Goal: Find specific page/section: Find specific page/section

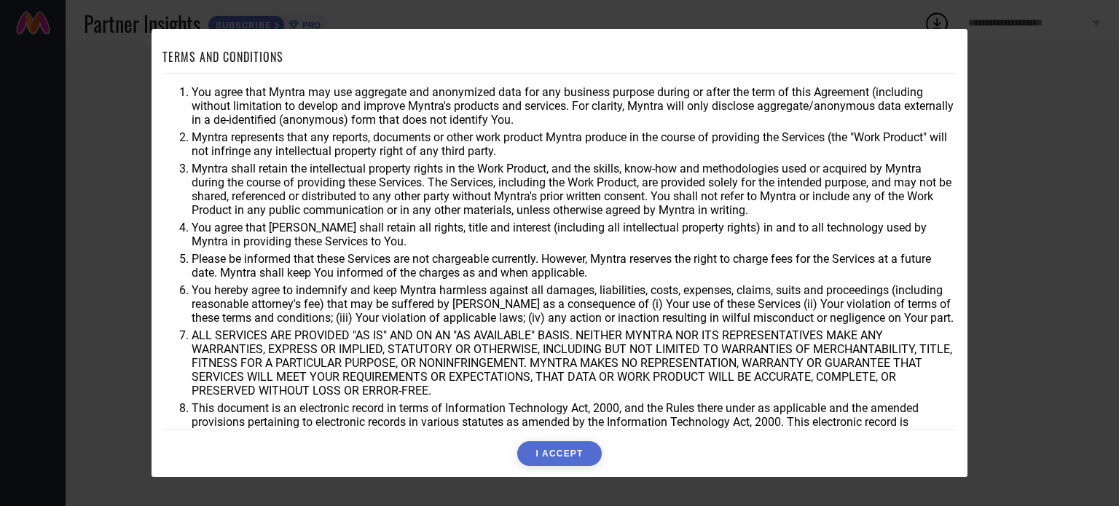
scroll to position [42, 0]
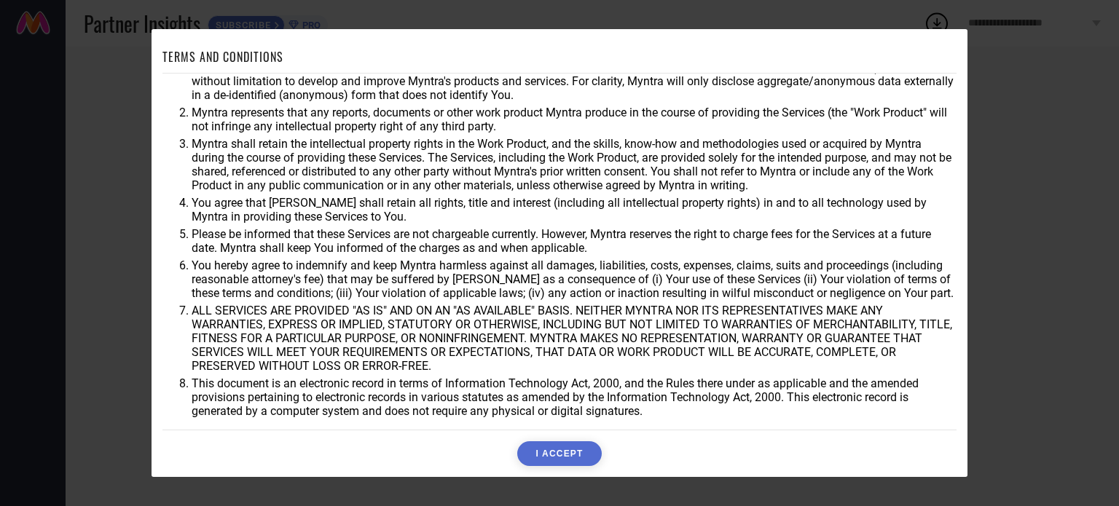
click at [580, 465] on button "I ACCEPT" at bounding box center [559, 453] width 84 height 25
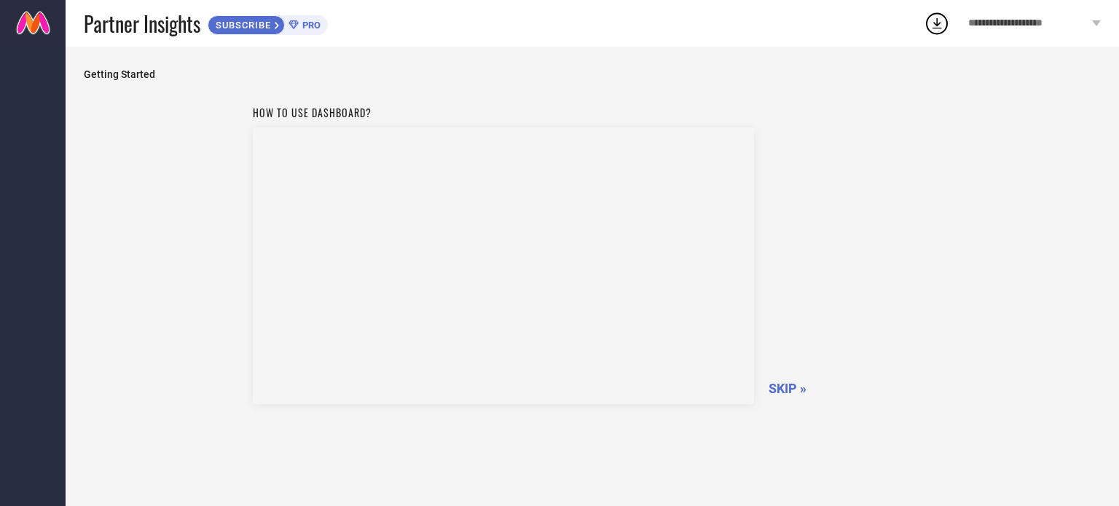
click at [795, 385] on span "SKIP »" at bounding box center [787, 388] width 38 height 15
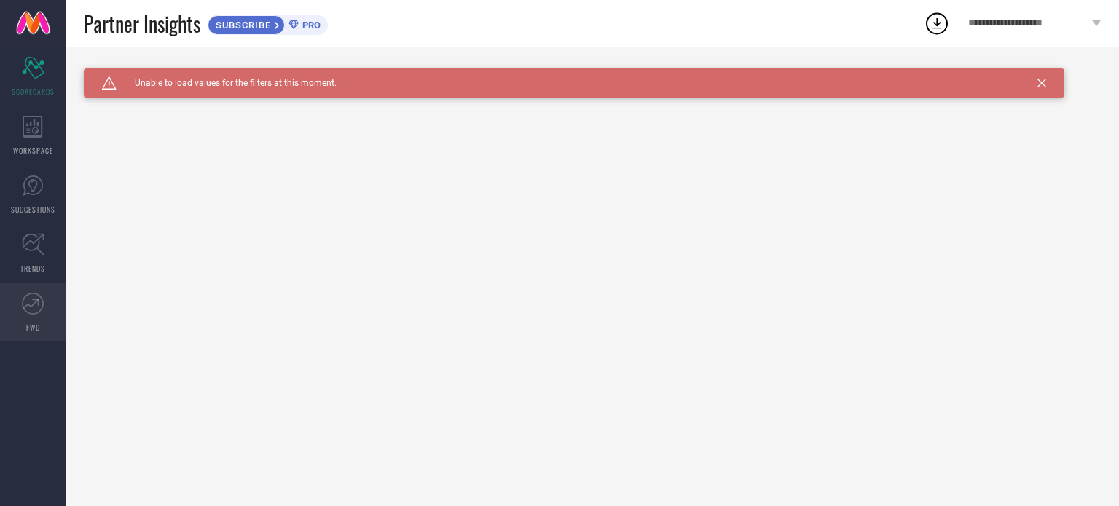
click at [35, 318] on link "FWD" at bounding box center [33, 312] width 66 height 58
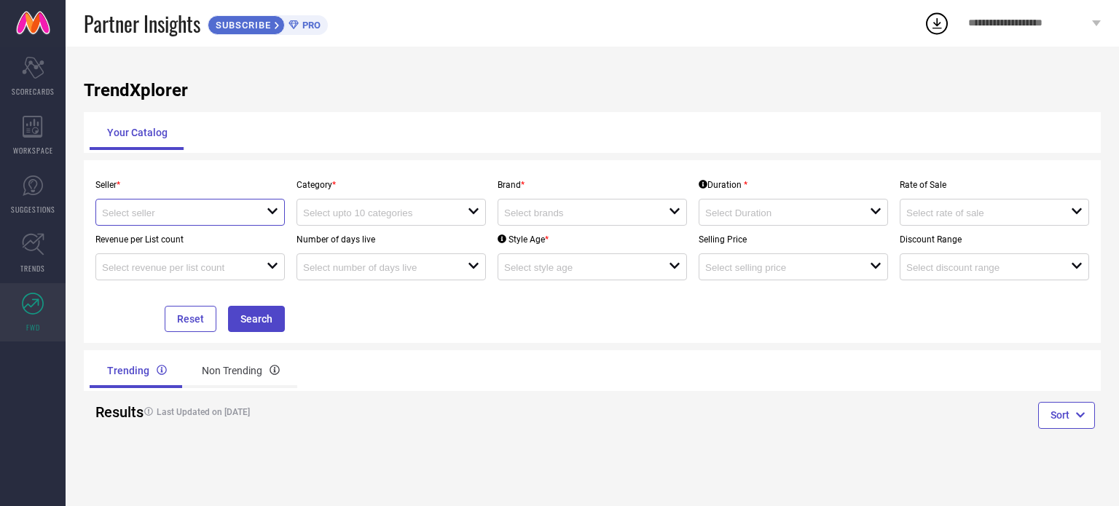
click at [246, 217] on input at bounding box center [176, 213] width 148 height 11
click at [232, 242] on li "Myntra ( MINT_1 )" at bounding box center [190, 241] width 188 height 26
type input "Myntra ( MINT_1 )"
click at [381, 215] on input at bounding box center [377, 213] width 148 height 11
click at [245, 315] on button "Search" at bounding box center [256, 319] width 57 height 26
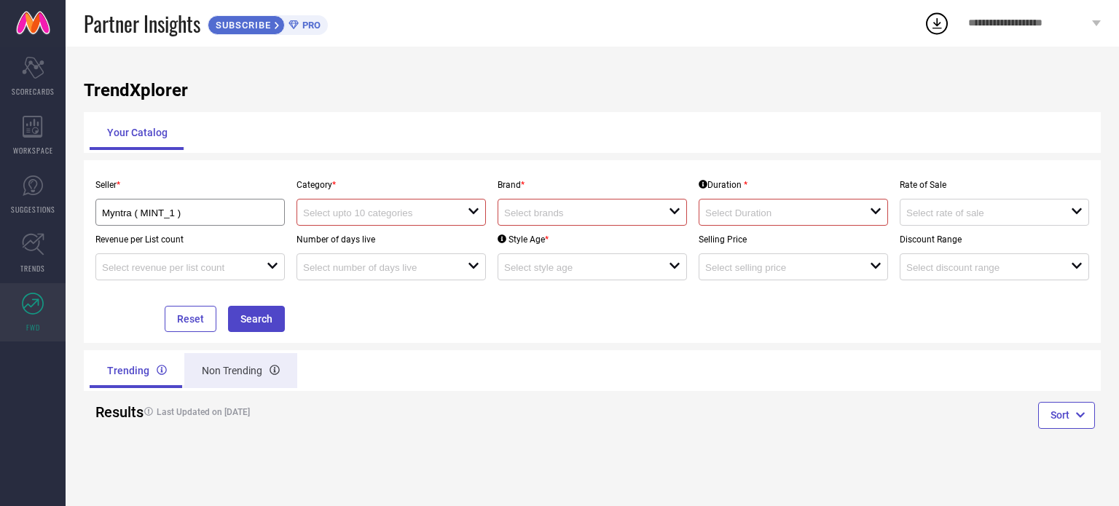
click at [234, 369] on div "Non Trending" at bounding box center [240, 370] width 113 height 35
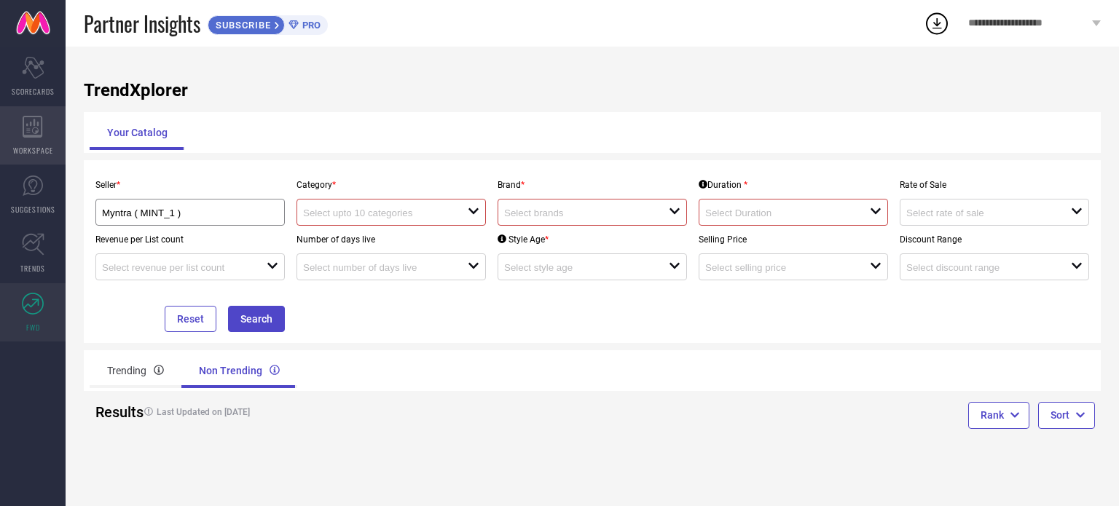
click at [40, 123] on icon at bounding box center [33, 127] width 20 height 22
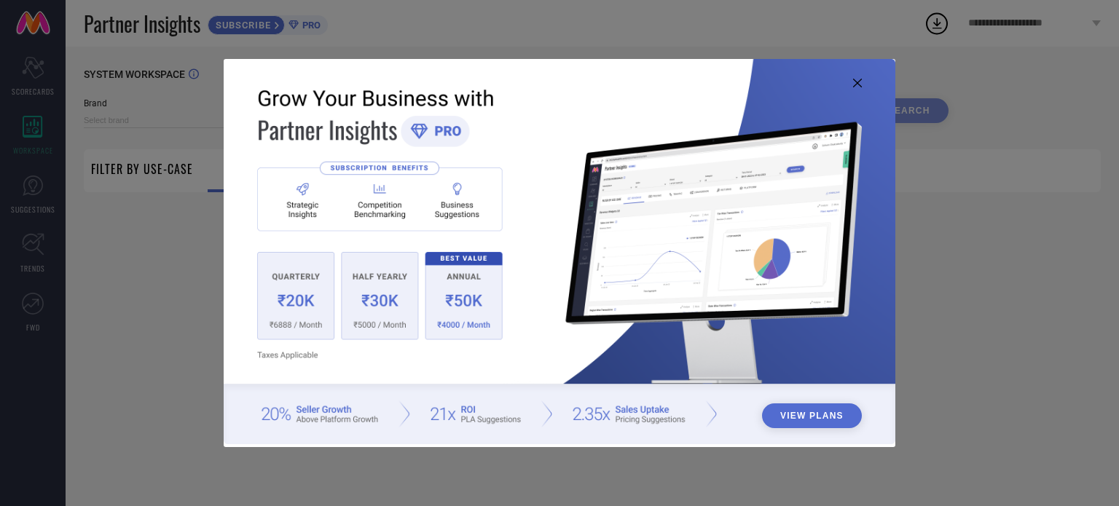
type input "1 STOP FASHION"
type input "All"
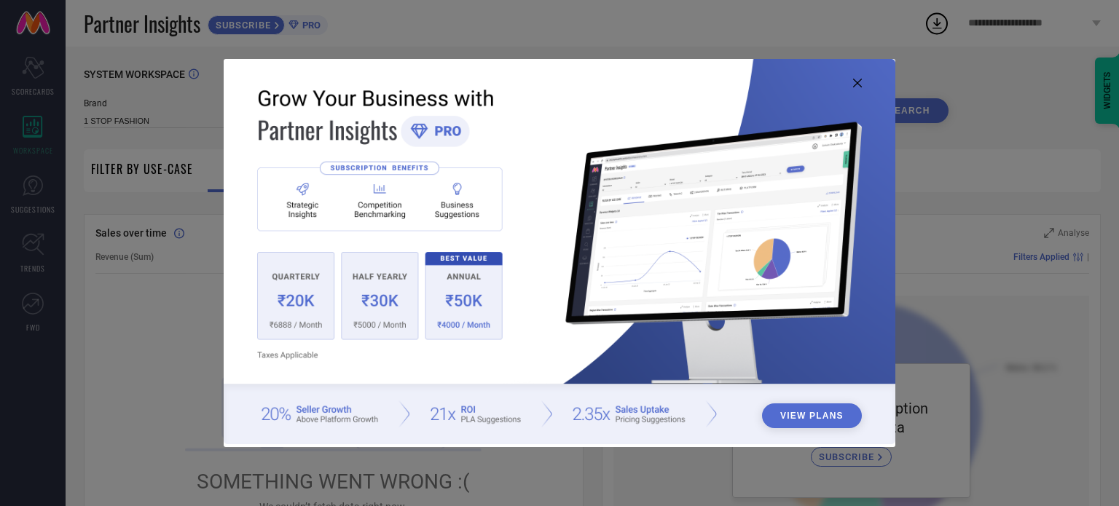
click at [854, 80] on icon at bounding box center [857, 83] width 9 height 9
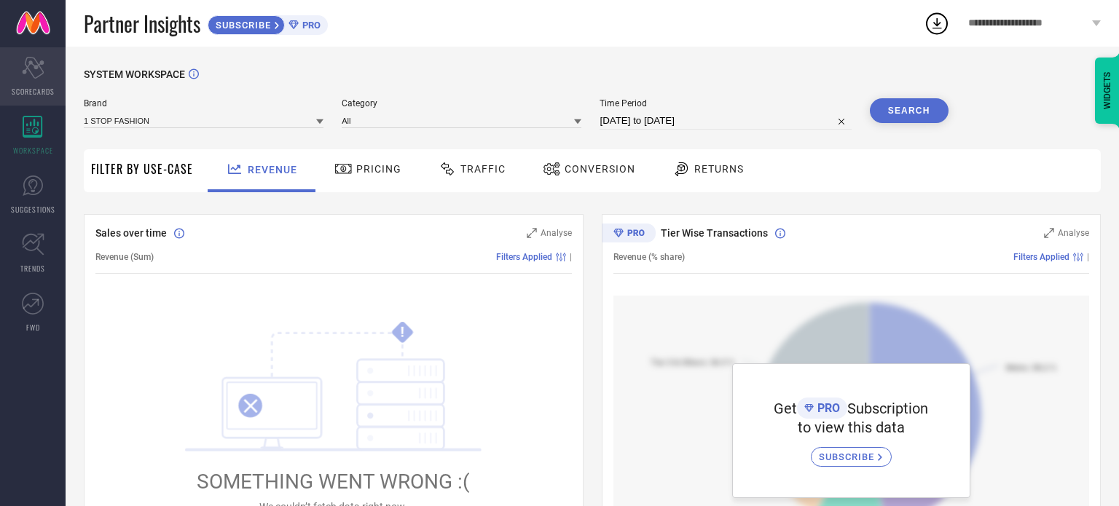
click at [50, 75] on div "Scorecard SCORECARDS" at bounding box center [33, 76] width 66 height 58
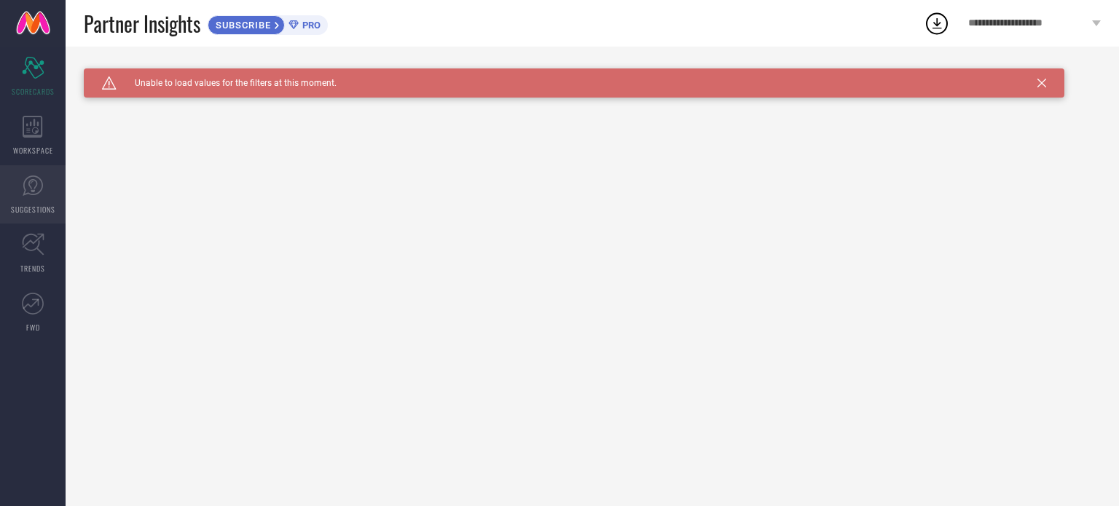
click at [29, 186] on icon at bounding box center [32, 185] width 9 height 13
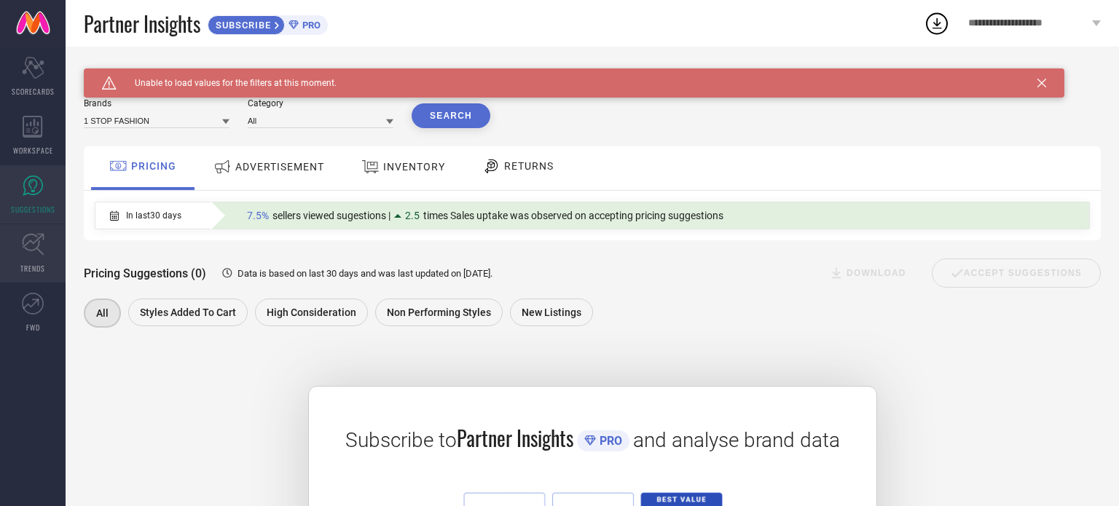
click at [34, 245] on icon at bounding box center [33, 244] width 23 height 23
